Goal: Task Accomplishment & Management: Use online tool/utility

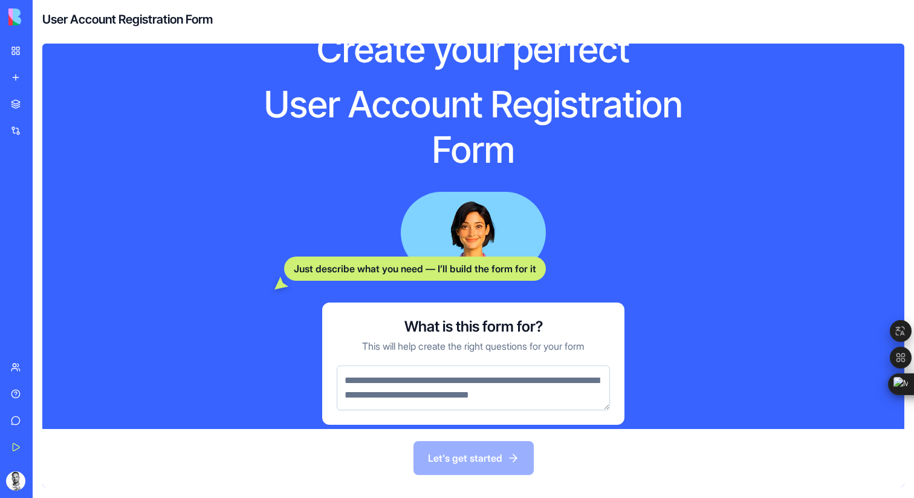
scroll to position [51, 0]
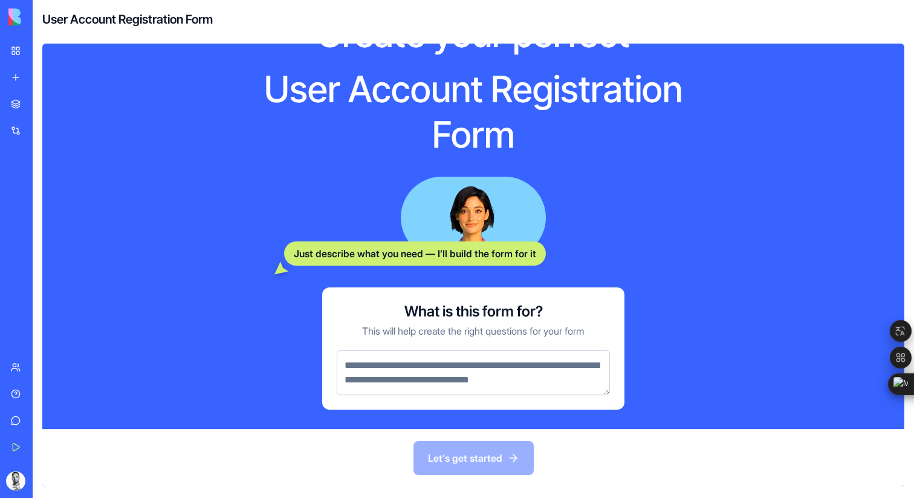
click at [45, 129] on div "Integrations" at bounding box center [37, 131] width 16 height 12
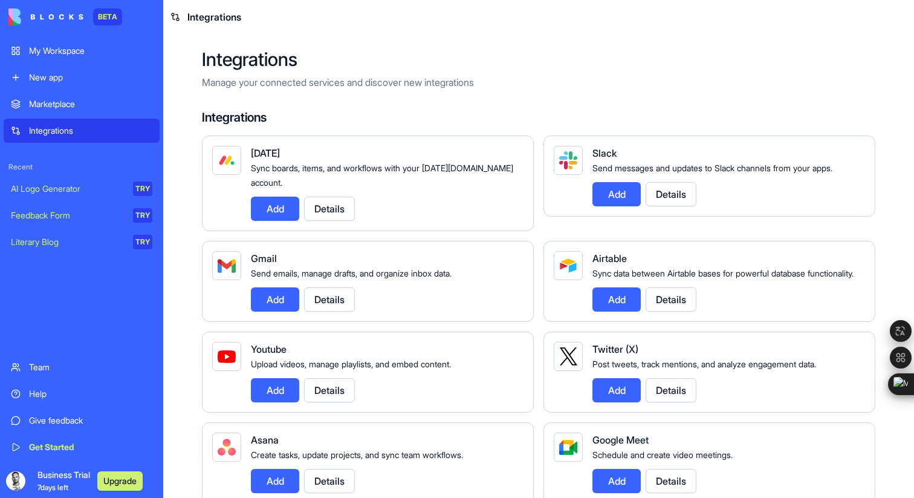
click at [617, 199] on button "Add" at bounding box center [616, 194] width 48 height 24
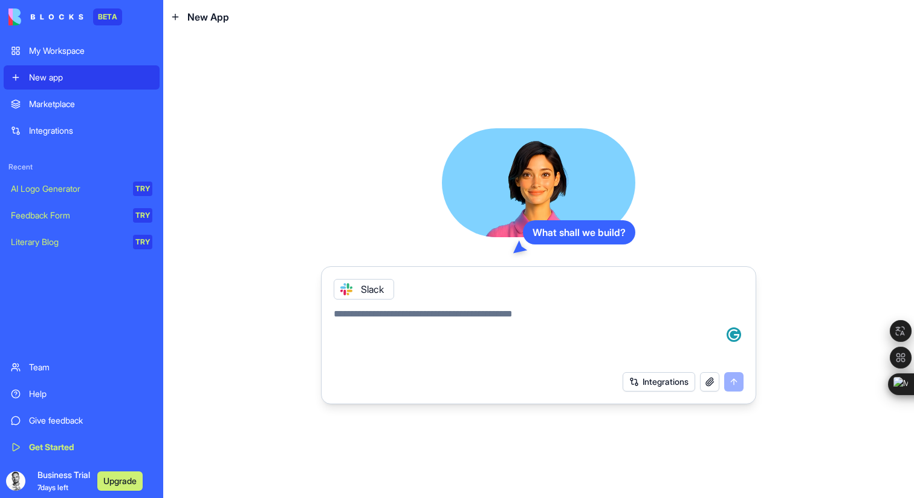
click at [109, 135] on div "Integrations" at bounding box center [90, 131] width 123 height 12
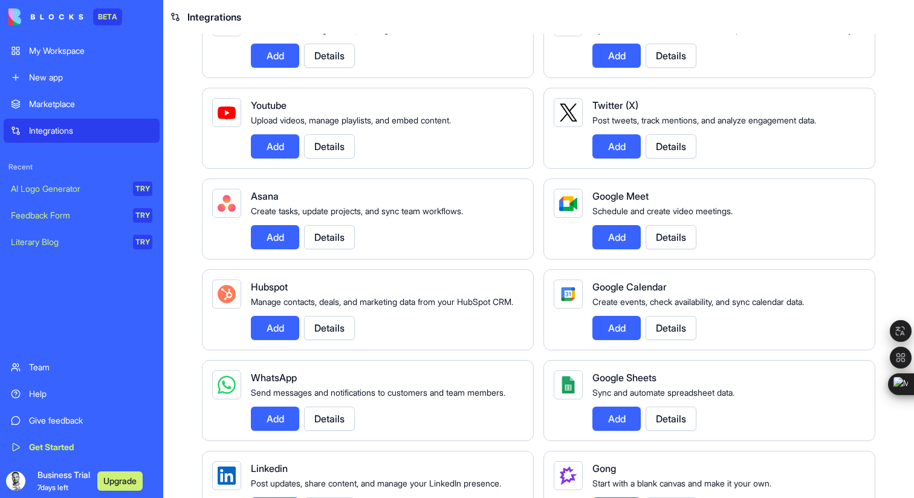
scroll to position [262, 0]
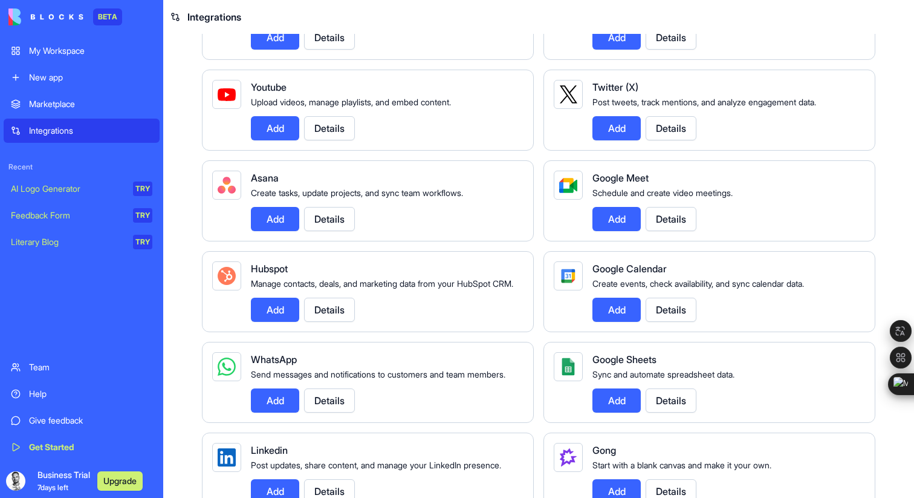
click at [618, 322] on button "Add" at bounding box center [616, 309] width 48 height 24
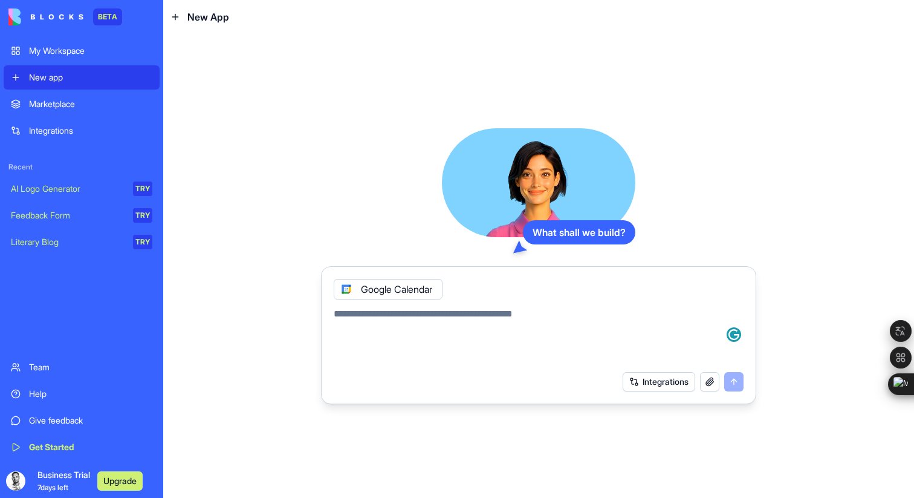
click at [648, 380] on button "Integrations" at bounding box center [659, 381] width 73 height 19
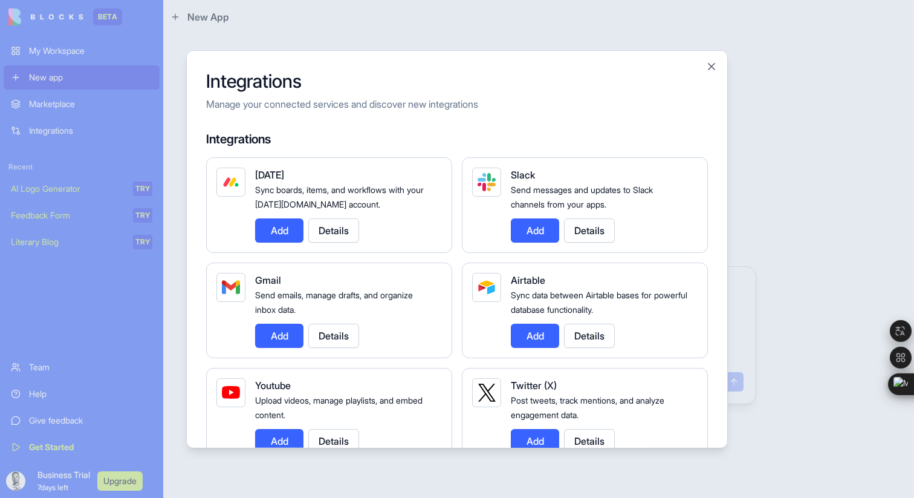
click at [545, 230] on button "Add" at bounding box center [535, 230] width 48 height 24
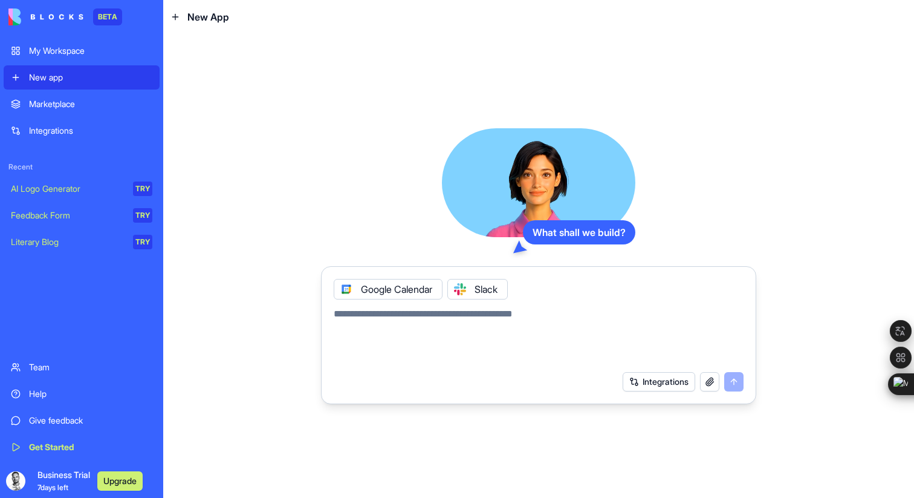
click at [669, 380] on button "Integrations" at bounding box center [659, 381] width 73 height 19
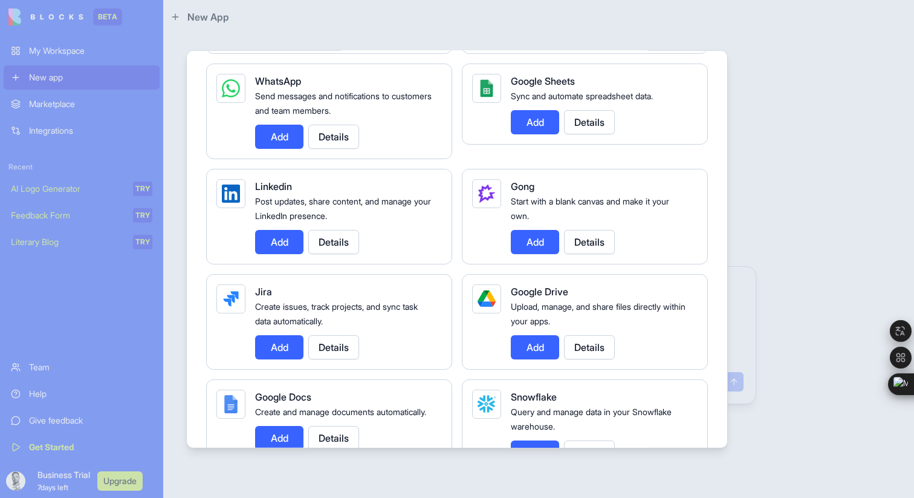
scroll to position [642, 0]
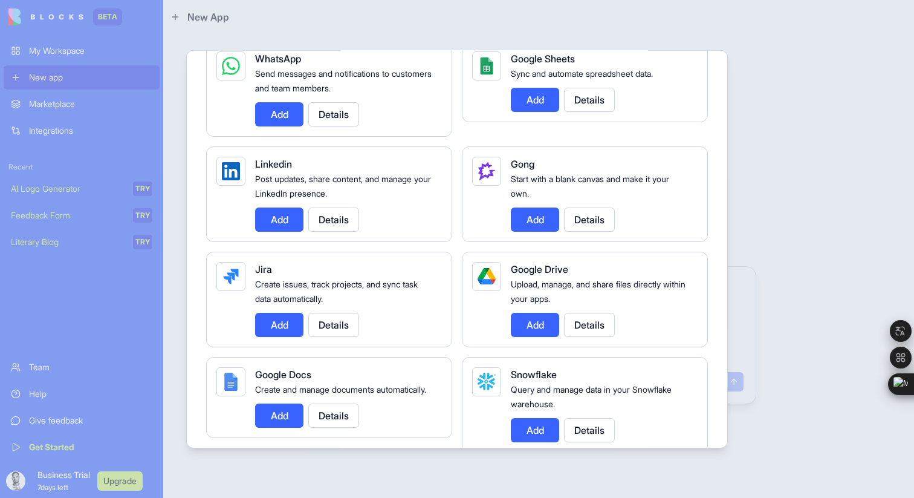
click at [291, 323] on button "Add" at bounding box center [279, 324] width 48 height 24
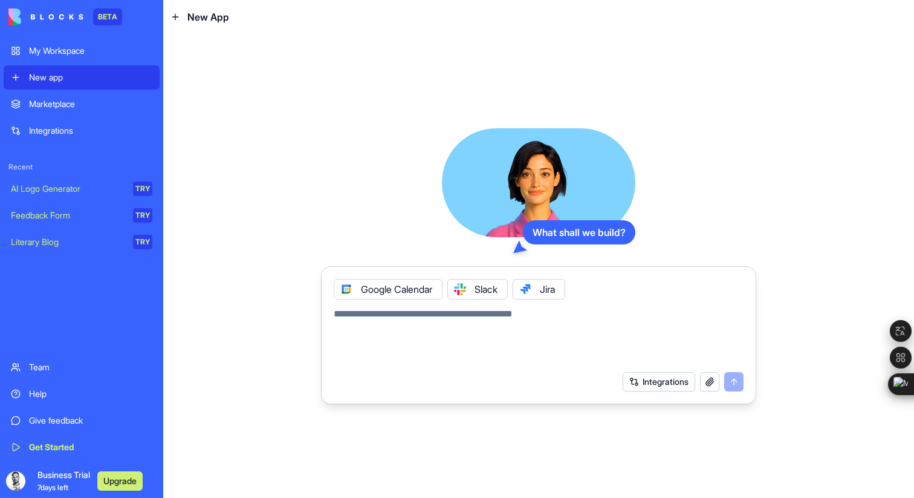
click at [655, 382] on button "Integrations" at bounding box center [659, 381] width 73 height 19
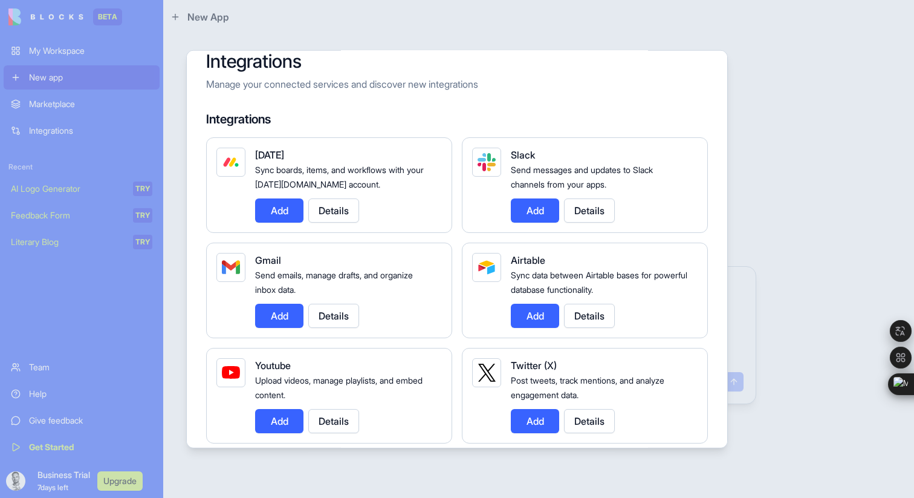
scroll to position [0, 0]
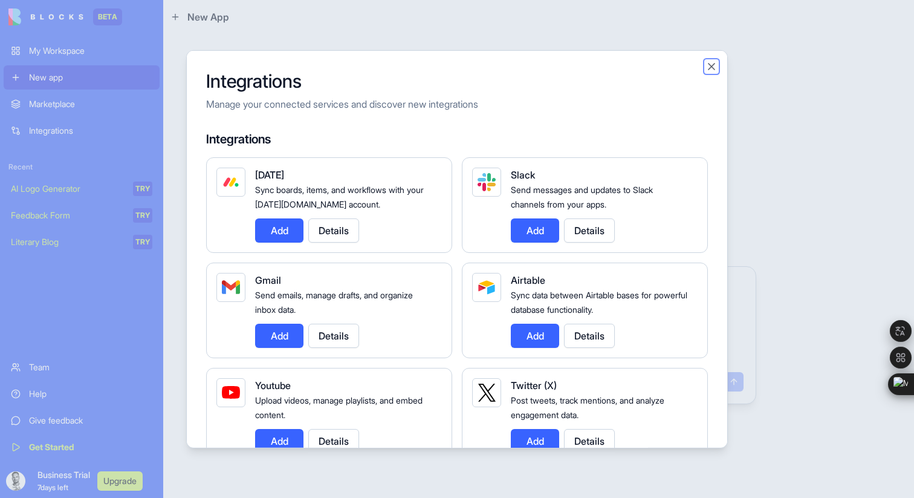
click at [713, 60] on button "Close" at bounding box center [712, 66] width 12 height 12
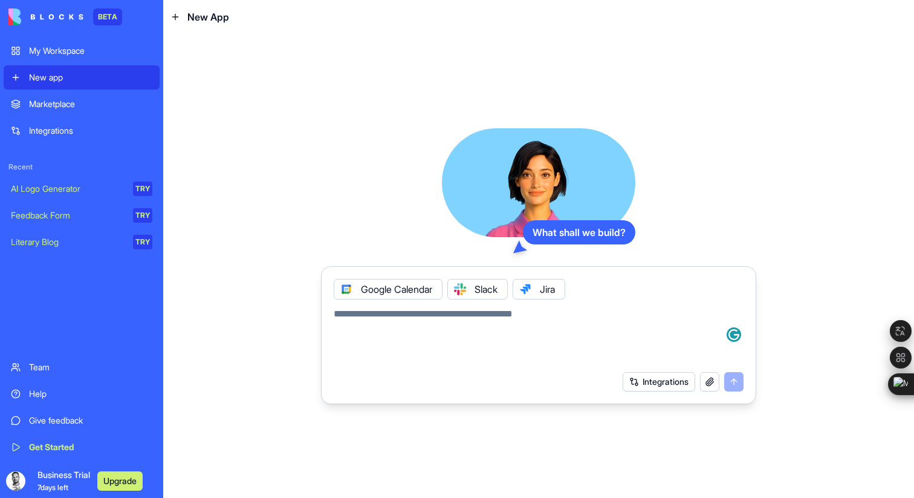
click at [432, 319] on textarea at bounding box center [539, 336] width 410 height 58
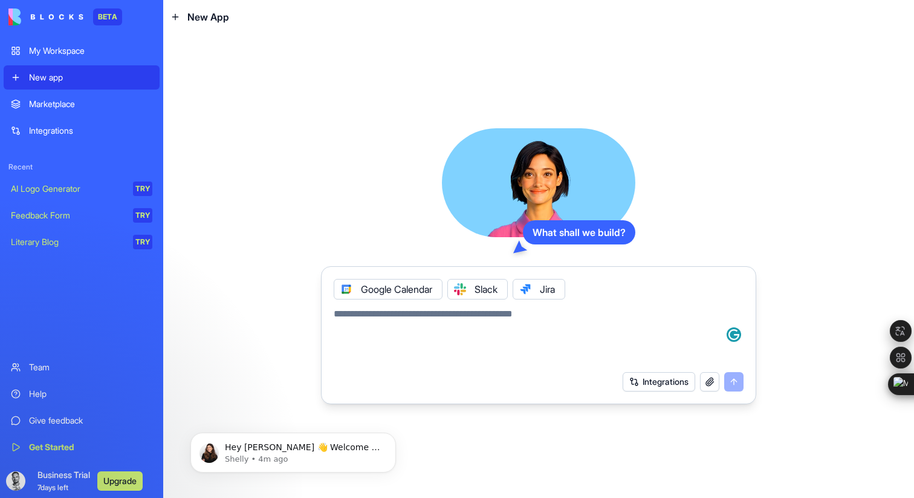
click at [368, 318] on textarea at bounding box center [539, 336] width 410 height 58
paste textarea "**********"
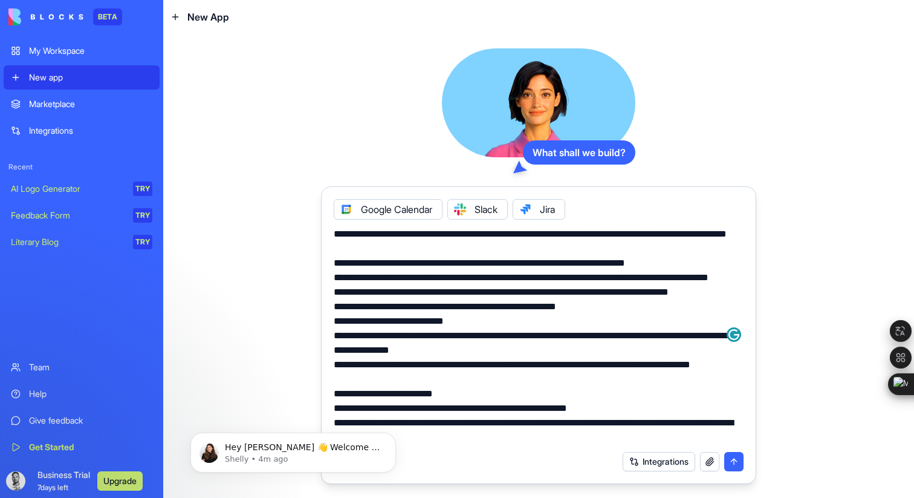
scroll to position [187, 0]
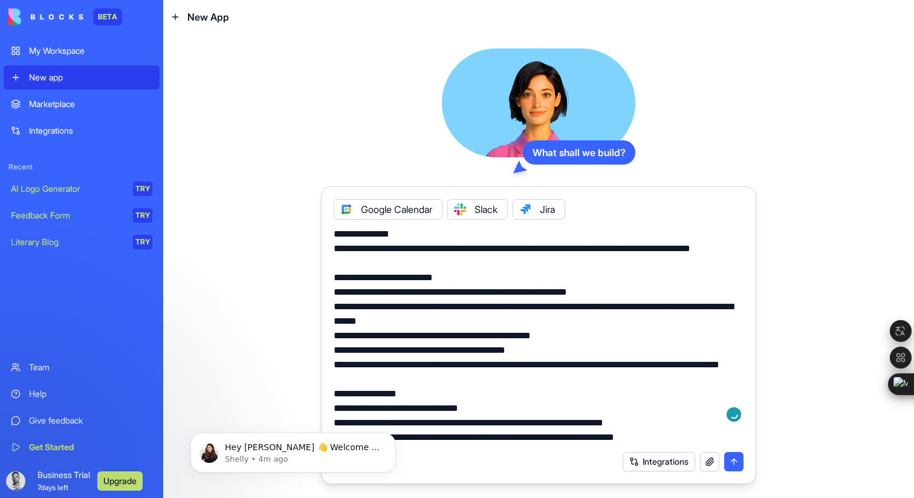
type textarea "**********"
click at [736, 458] on button "submit" at bounding box center [733, 461] width 19 height 19
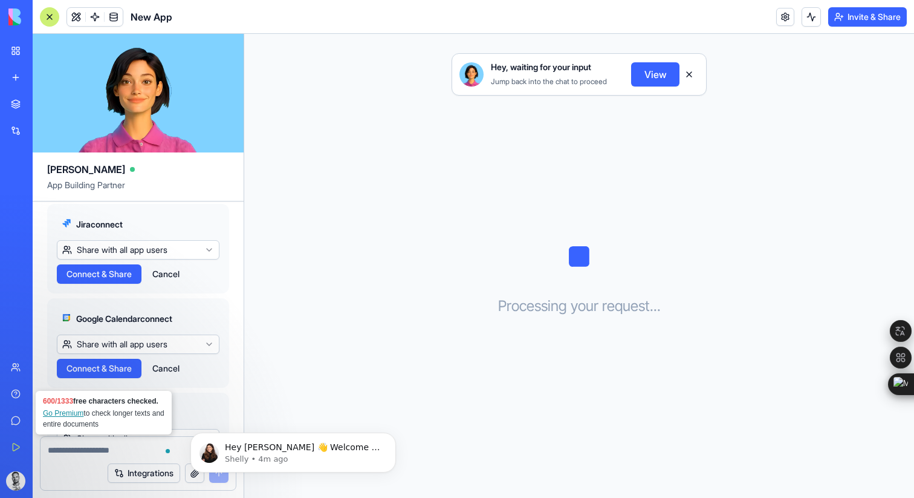
scroll to position [743, 0]
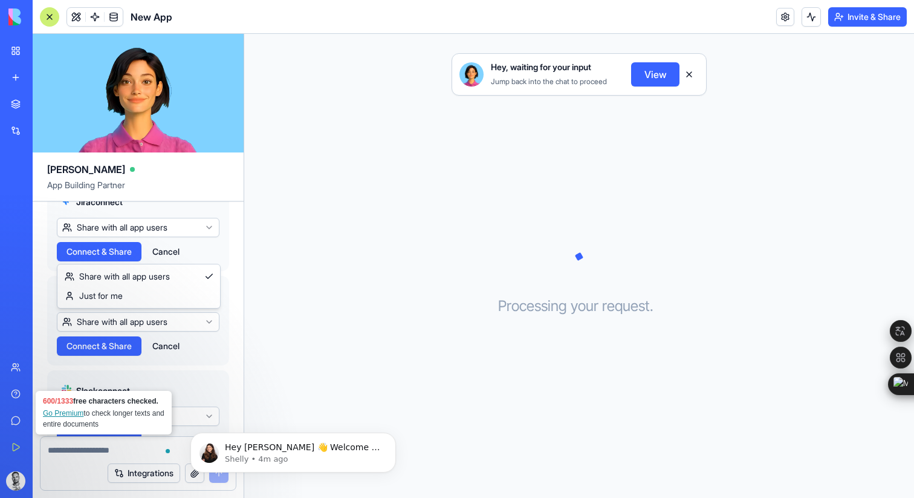
click at [211, 252] on html "BETA My Workspace New app Marketplace Integrations Recent New App AI Logo Gener…" at bounding box center [457, 249] width 914 height 498
click at [210, 252] on html "BETA My Workspace New app Marketplace Integrations Recent New App AI Logo Gener…" at bounding box center [457, 249] width 914 height 498
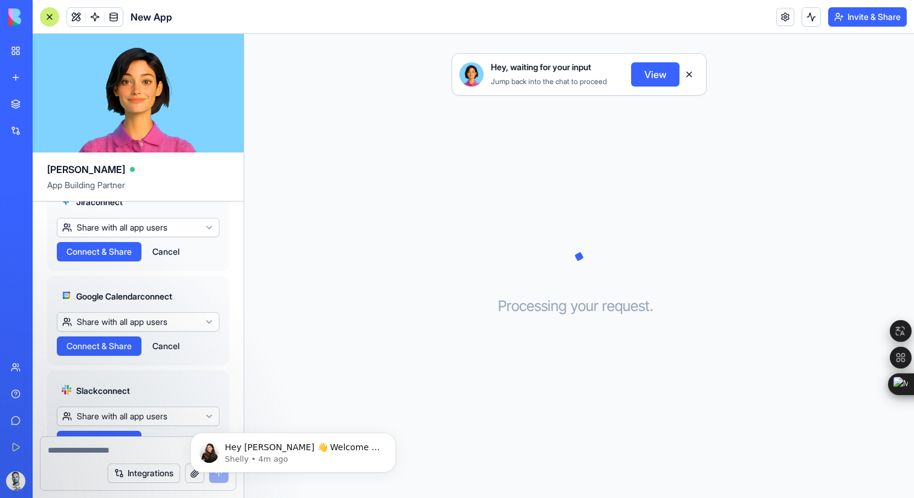
click at [125, 258] on span "Connect & Share" at bounding box center [99, 251] width 65 height 12
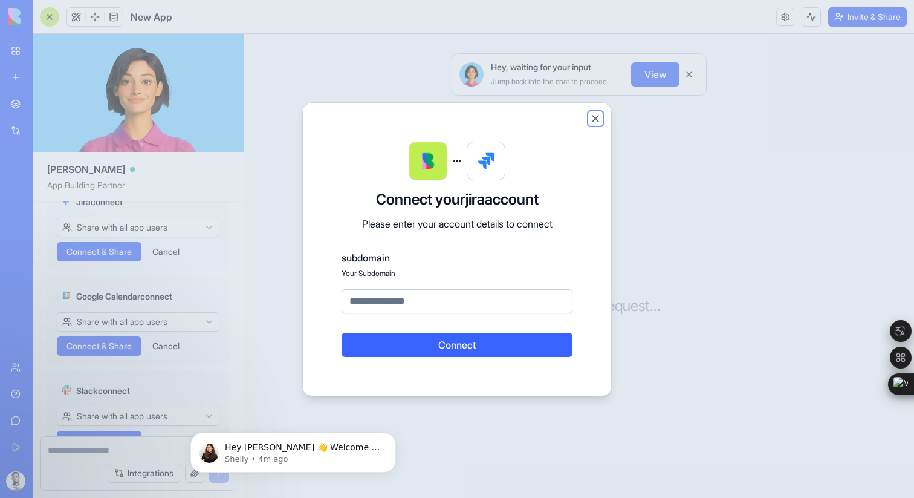
click at [597, 117] on button "Close" at bounding box center [595, 118] width 12 height 12
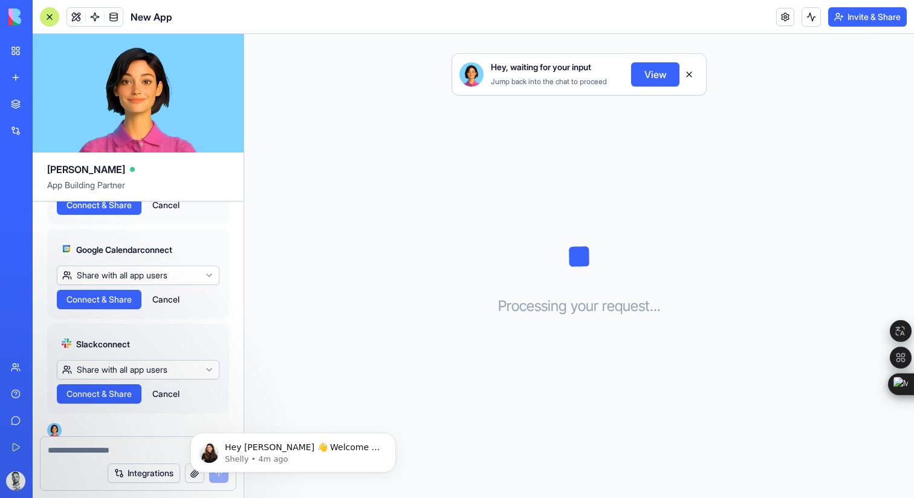
scroll to position [822, 0]
